Goal: Book appointment/travel/reservation

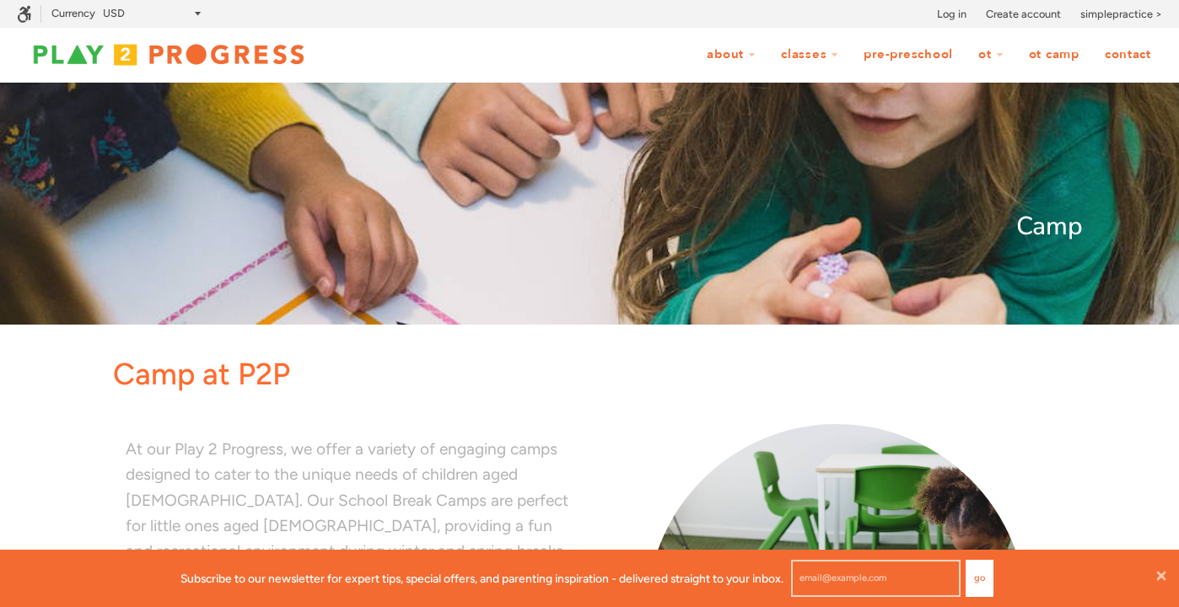
scroll to position [1, 1]
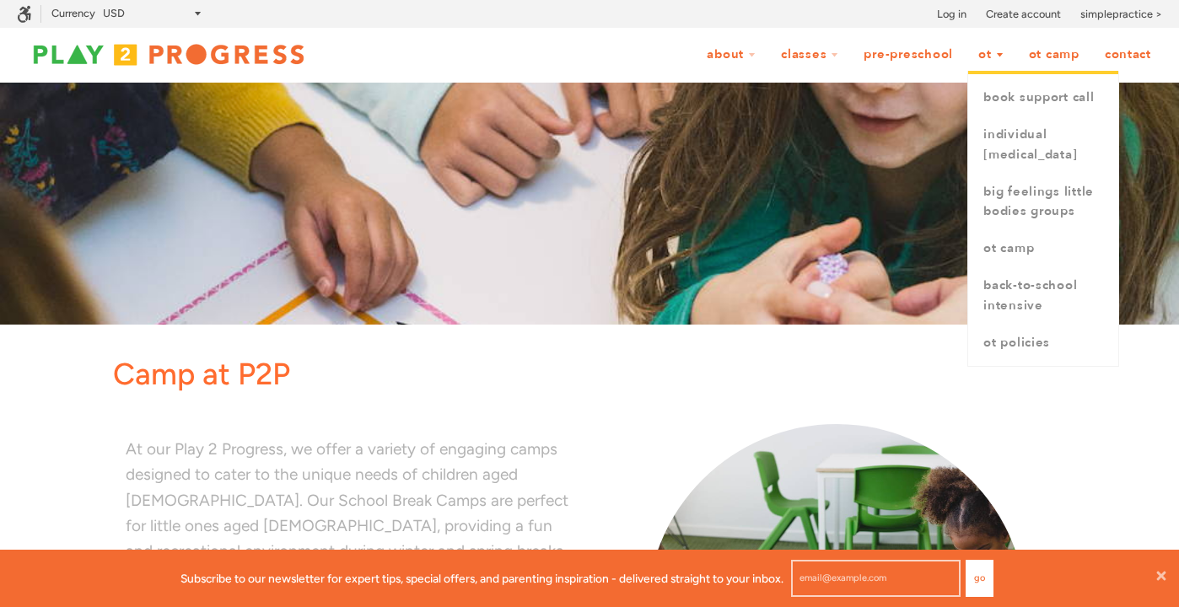
click at [984, 59] on link "OT" at bounding box center [991, 55] width 47 height 32
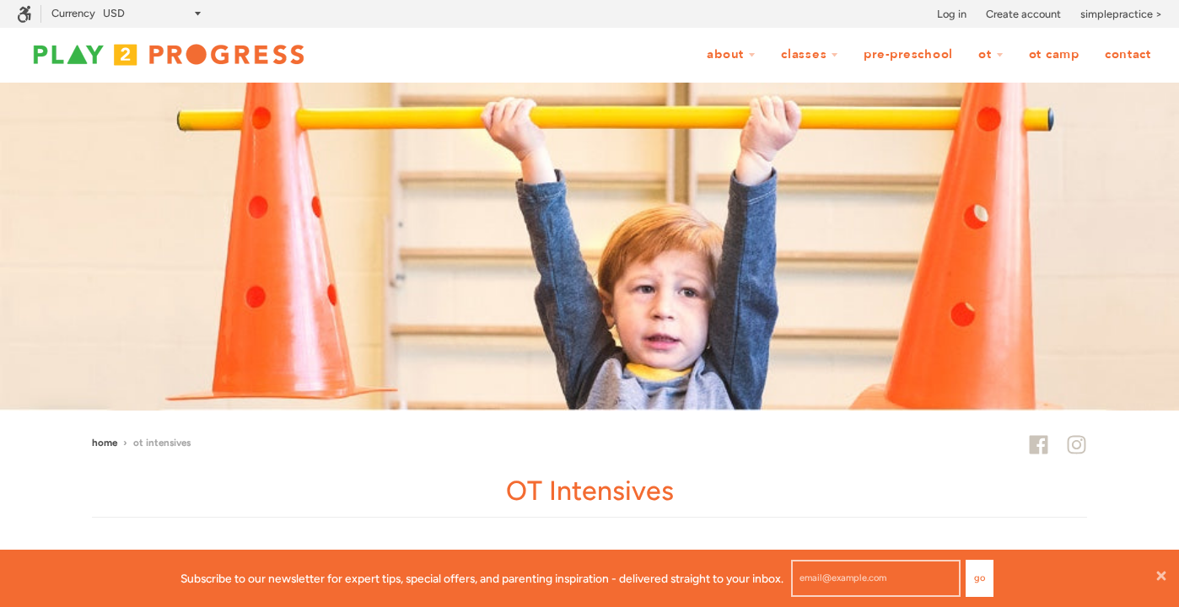
scroll to position [1, 1]
click at [984, 59] on link "OT" at bounding box center [991, 55] width 47 height 32
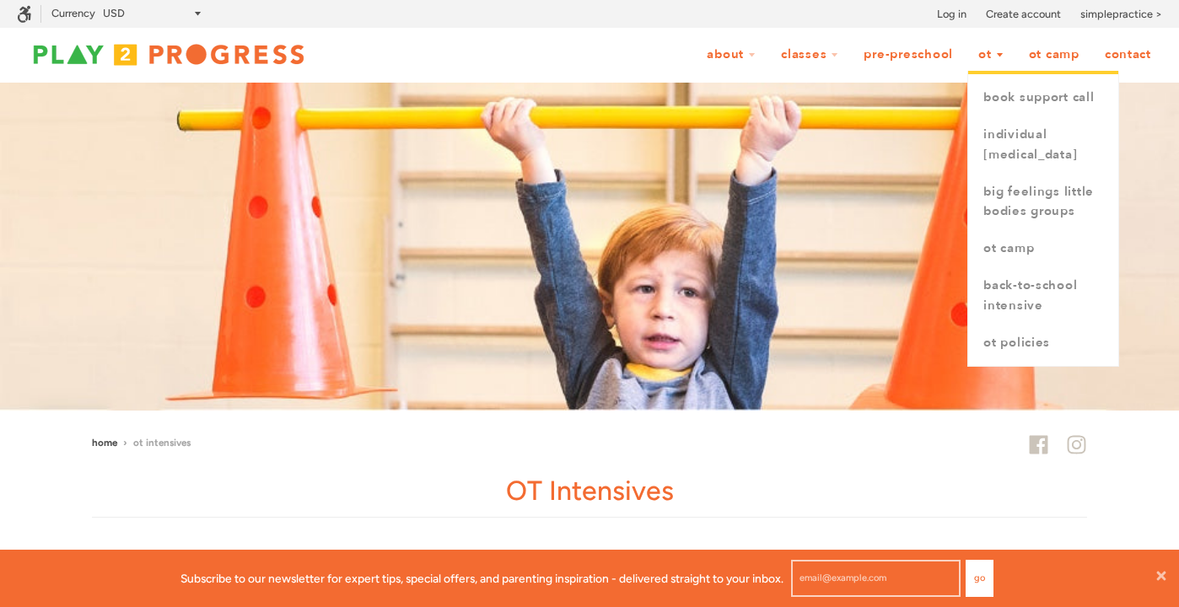
click at [995, 57] on link "OT" at bounding box center [991, 55] width 47 height 32
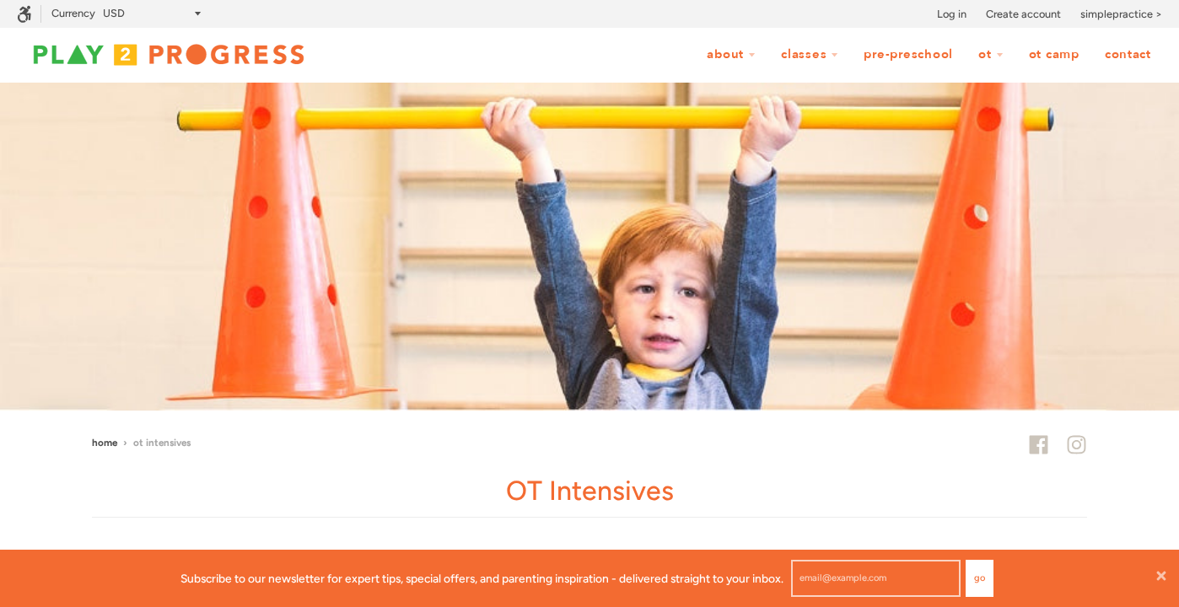
scroll to position [1, 1]
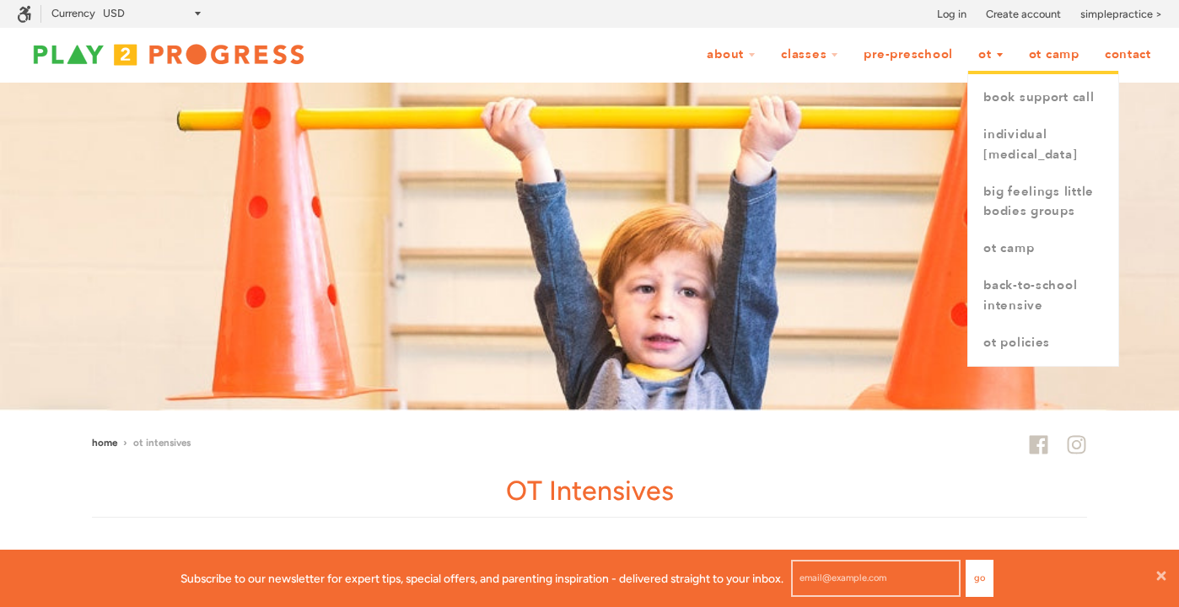
click at [1001, 57] on link "OT" at bounding box center [991, 55] width 47 height 32
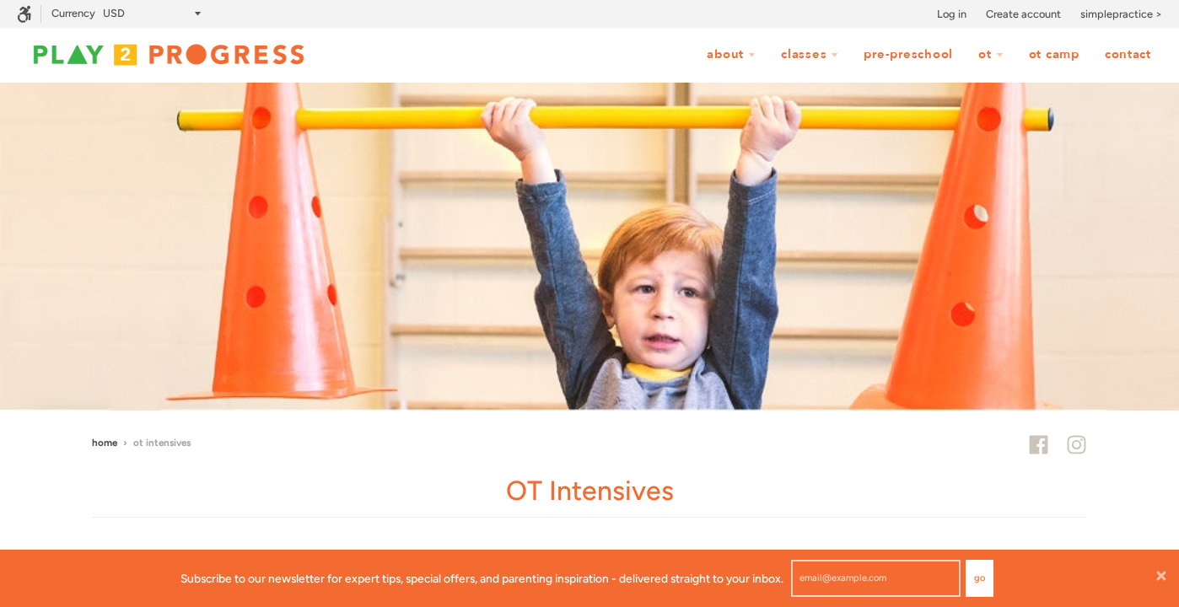
scroll to position [1, 1]
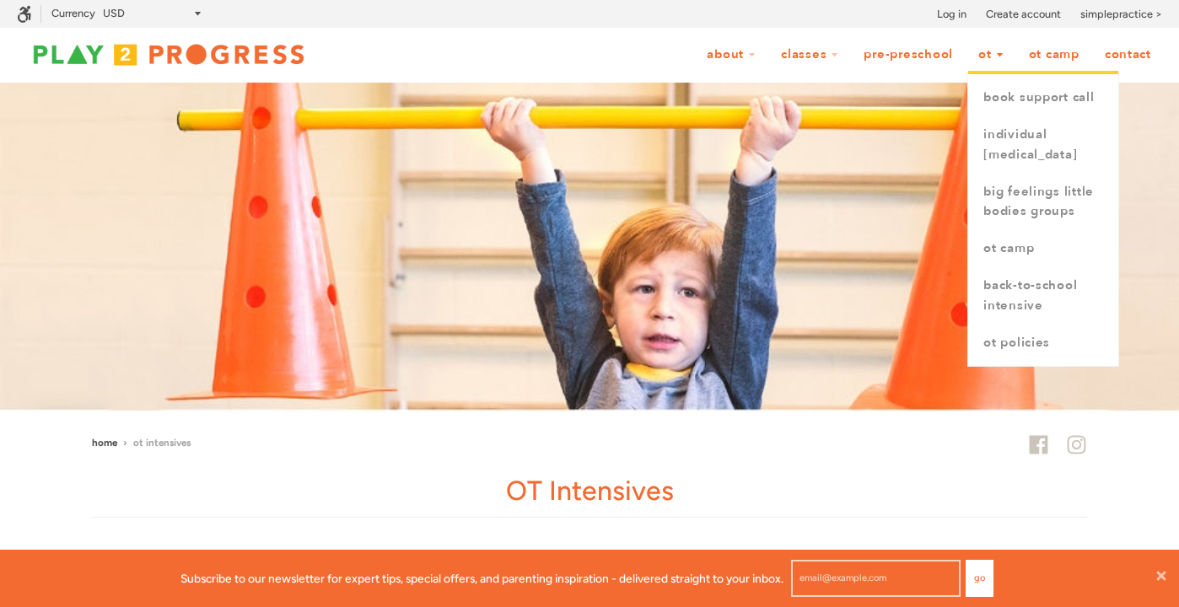
click at [1001, 57] on link "OT" at bounding box center [991, 55] width 47 height 32
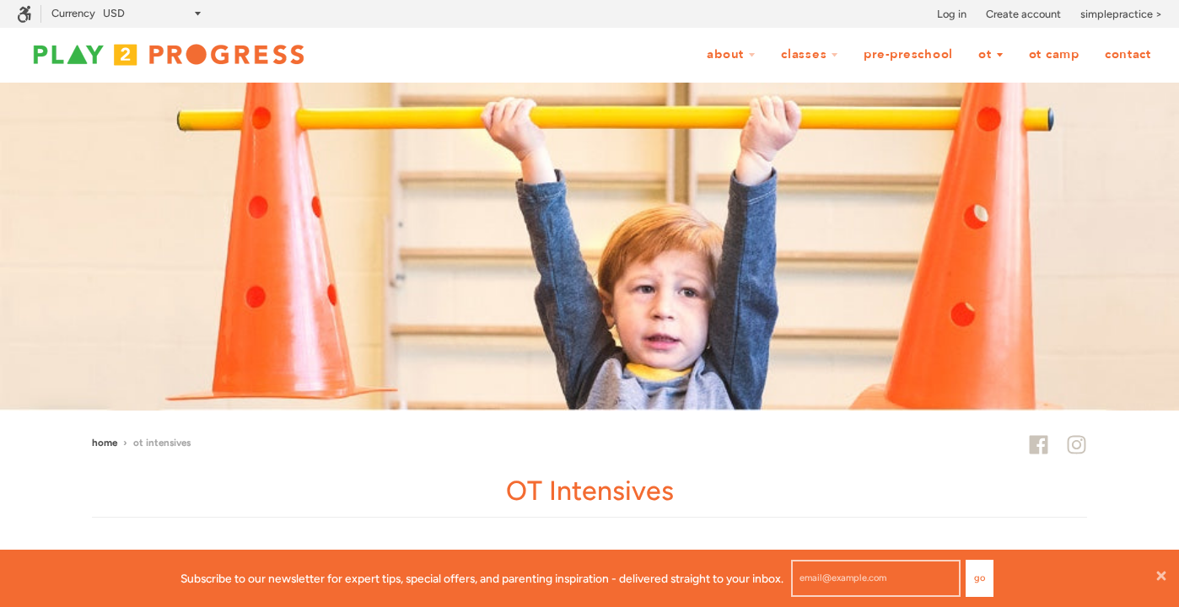
scroll to position [1, 1]
click at [988, 52] on link "OT" at bounding box center [991, 55] width 47 height 32
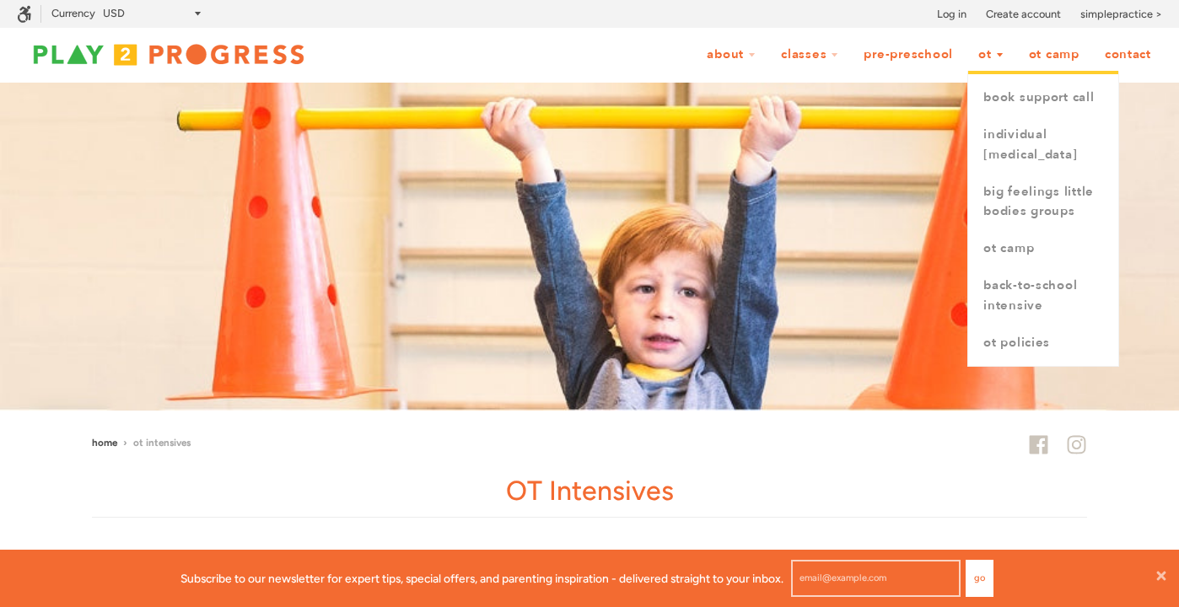
drag, startPoint x: 0, startPoint y: 0, endPoint x: 990, endPoint y: 63, distance: 992.4
click at [1007, 101] on link "book support call" at bounding box center [1043, 97] width 150 height 37
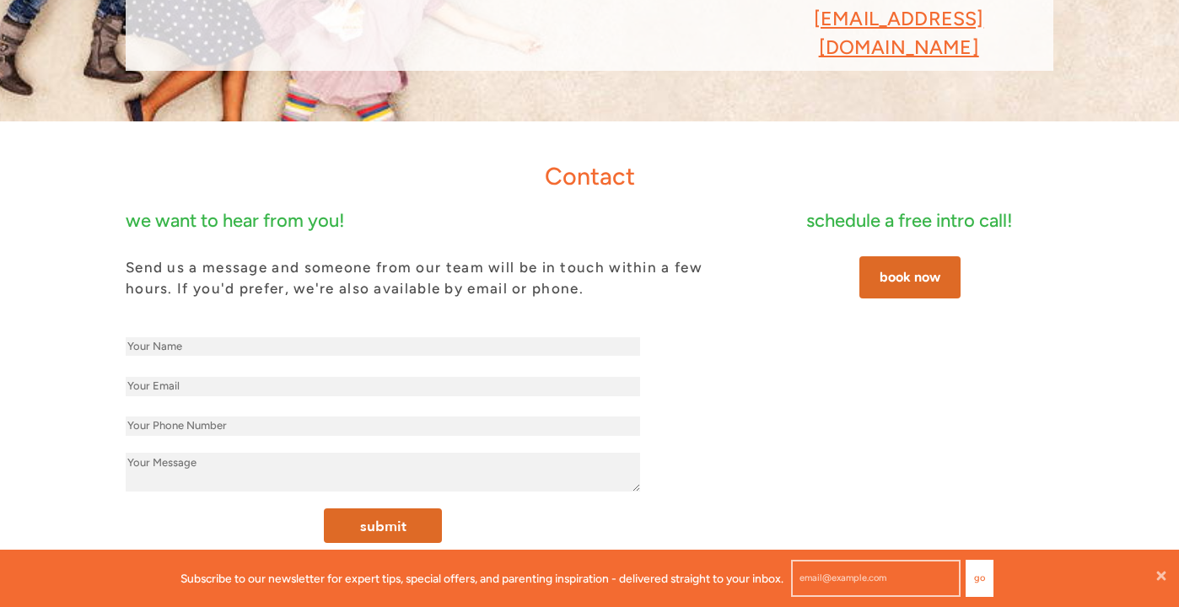
scroll to position [344, 0]
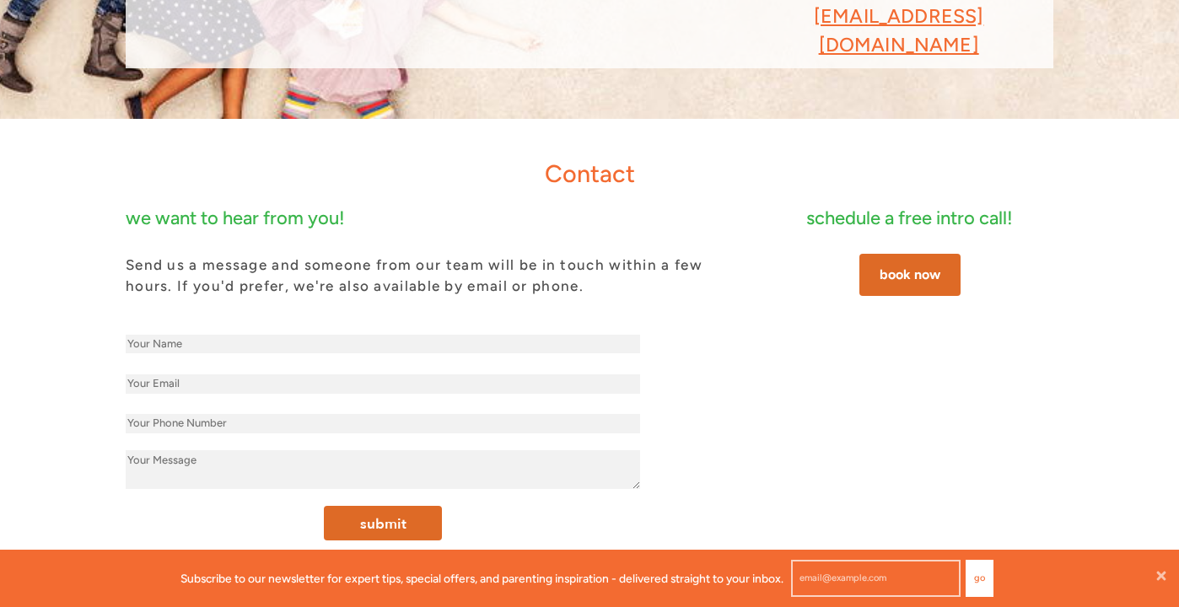
click at [903, 254] on link "book now" at bounding box center [910, 275] width 101 height 42
